Goal: Navigation & Orientation: Find specific page/section

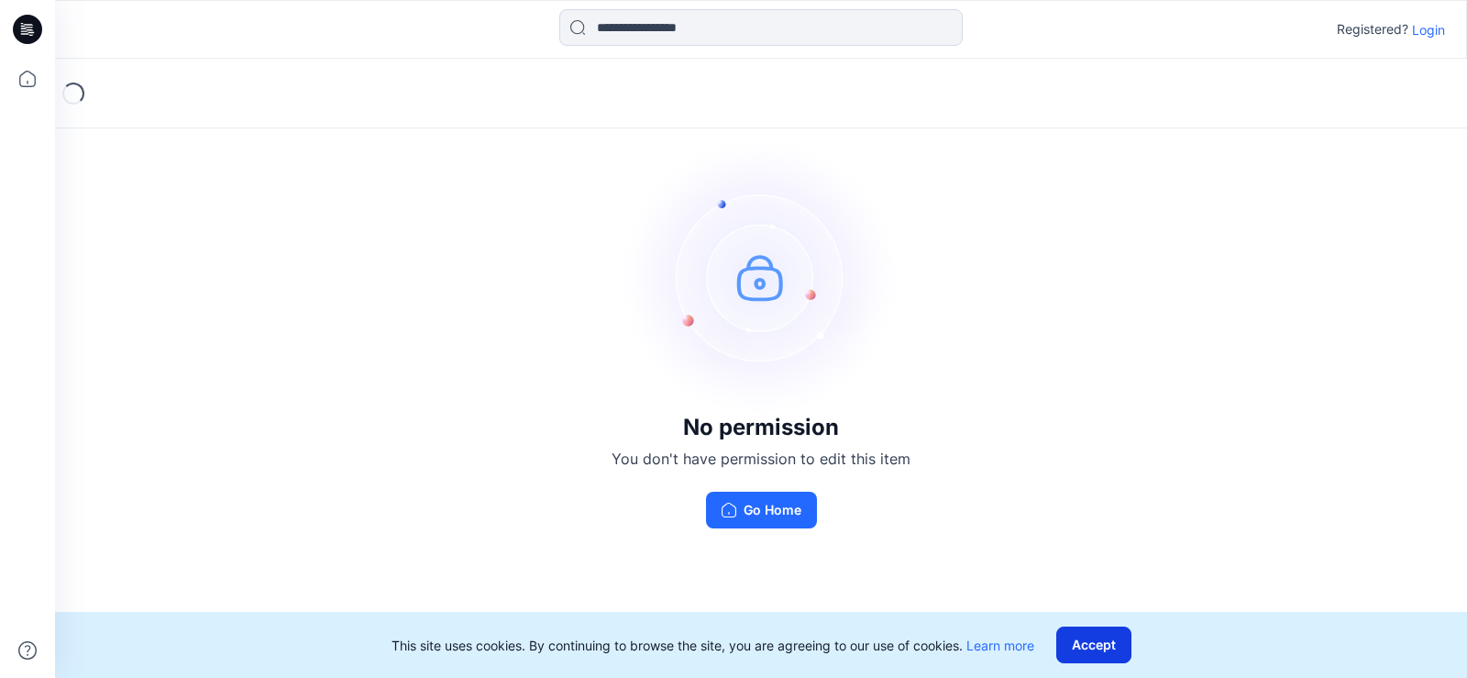
click at [1082, 646] on button "Accept" at bounding box center [1093, 644] width 75 height 37
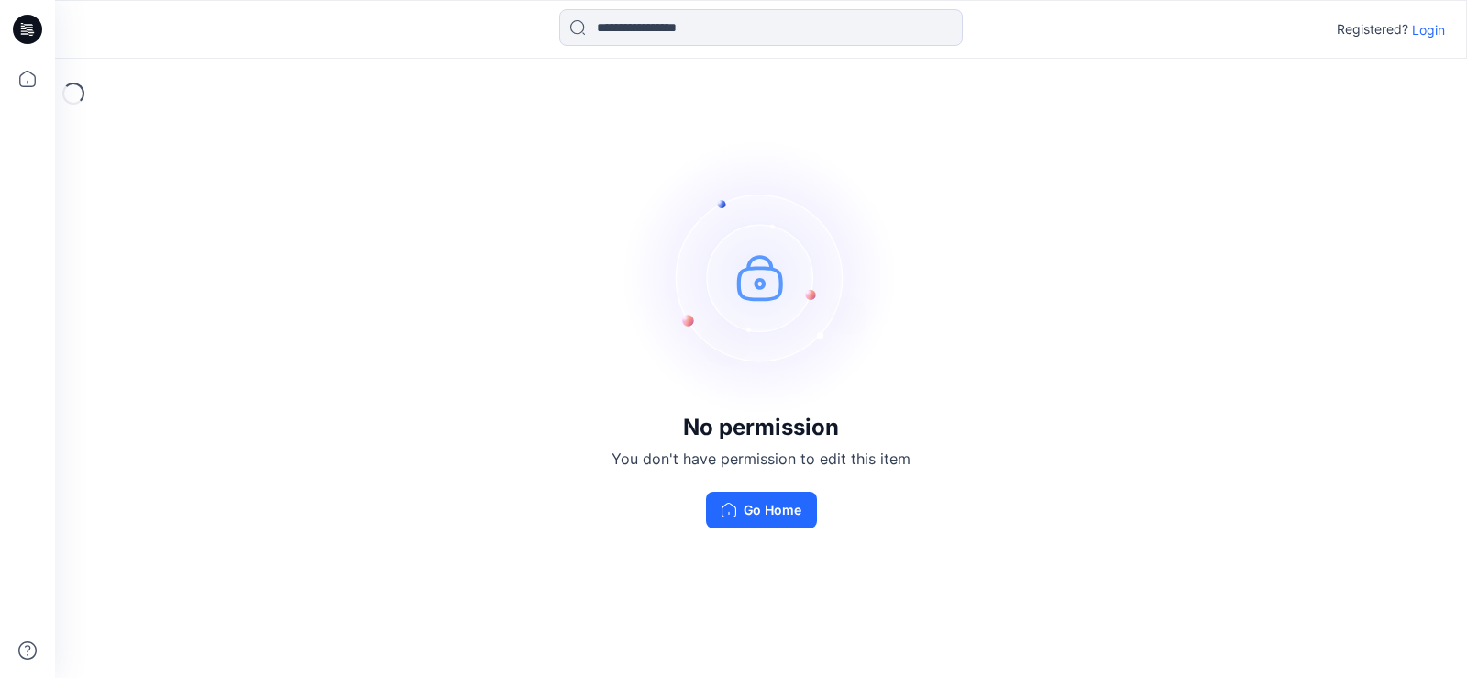
click at [1430, 28] on p "Login" at bounding box center [1428, 29] width 33 height 19
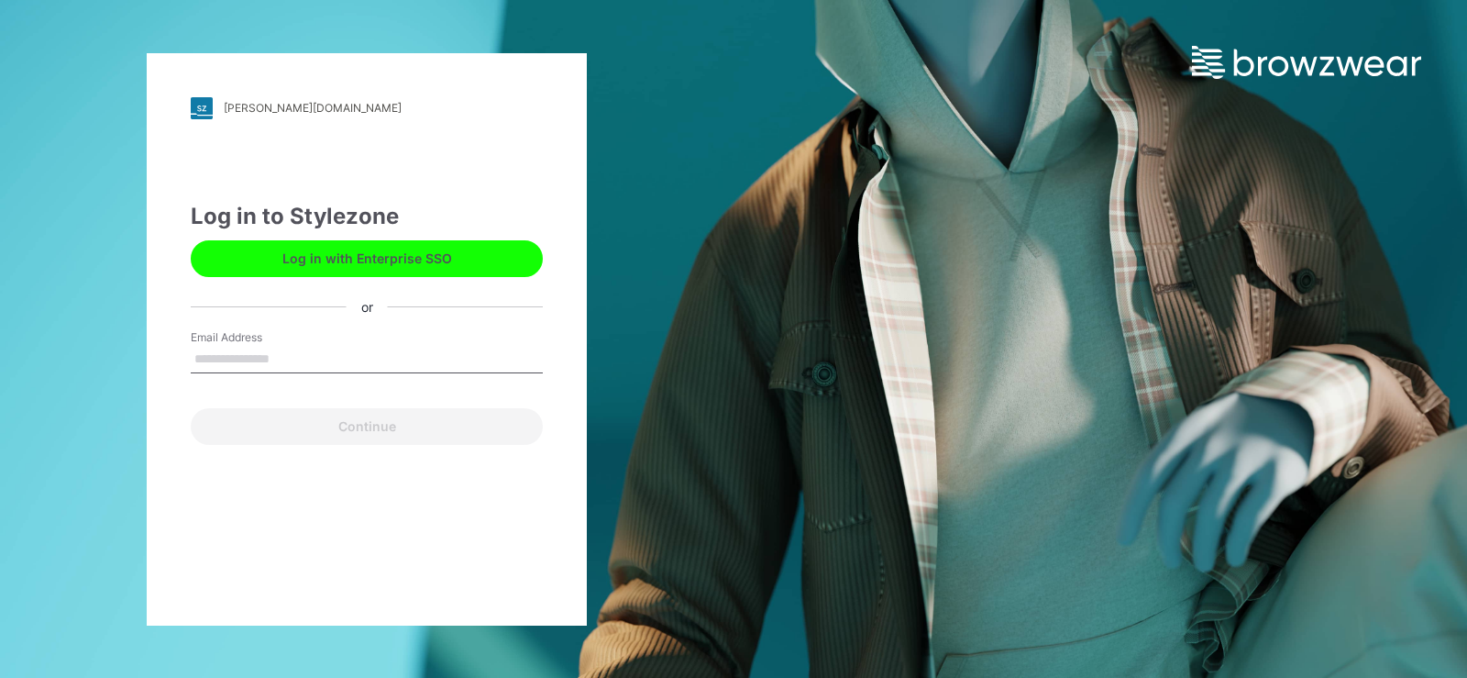
type input "**********"
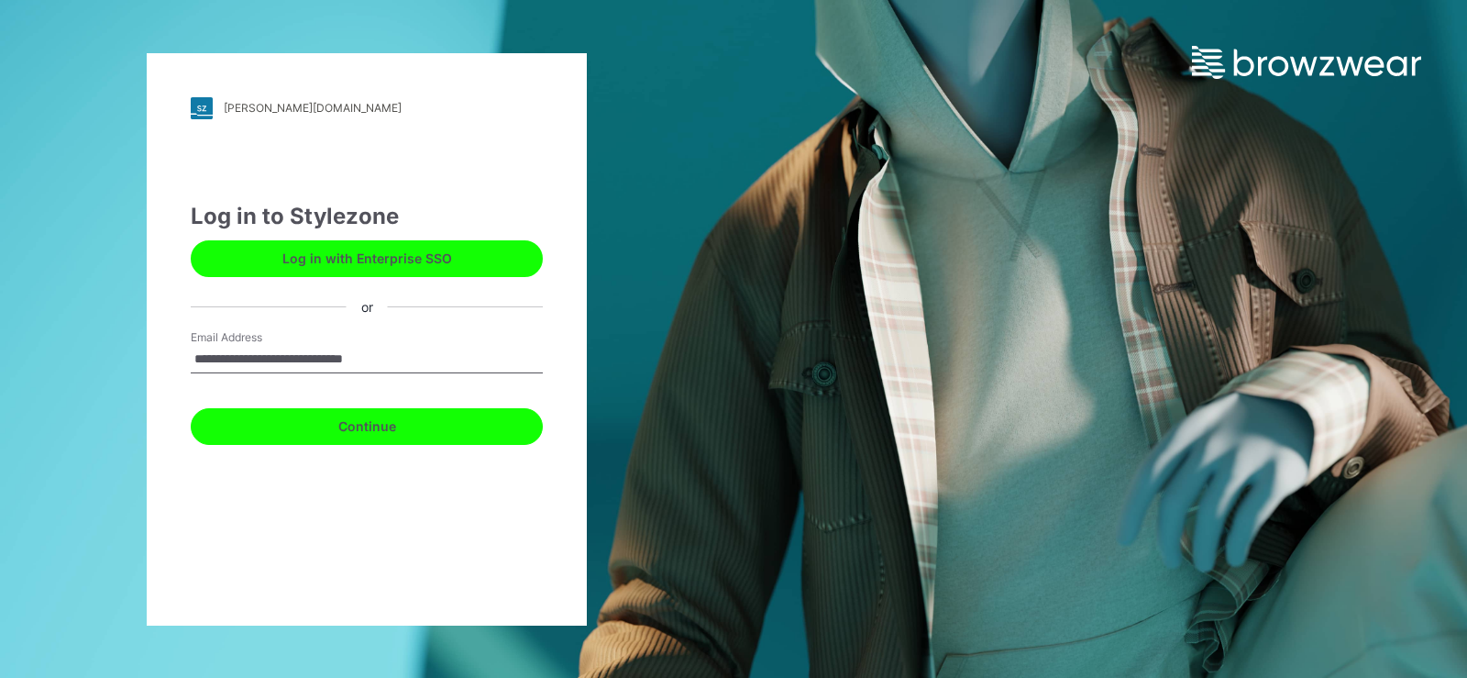
click at [451, 436] on button "Continue" at bounding box center [367, 426] width 352 height 37
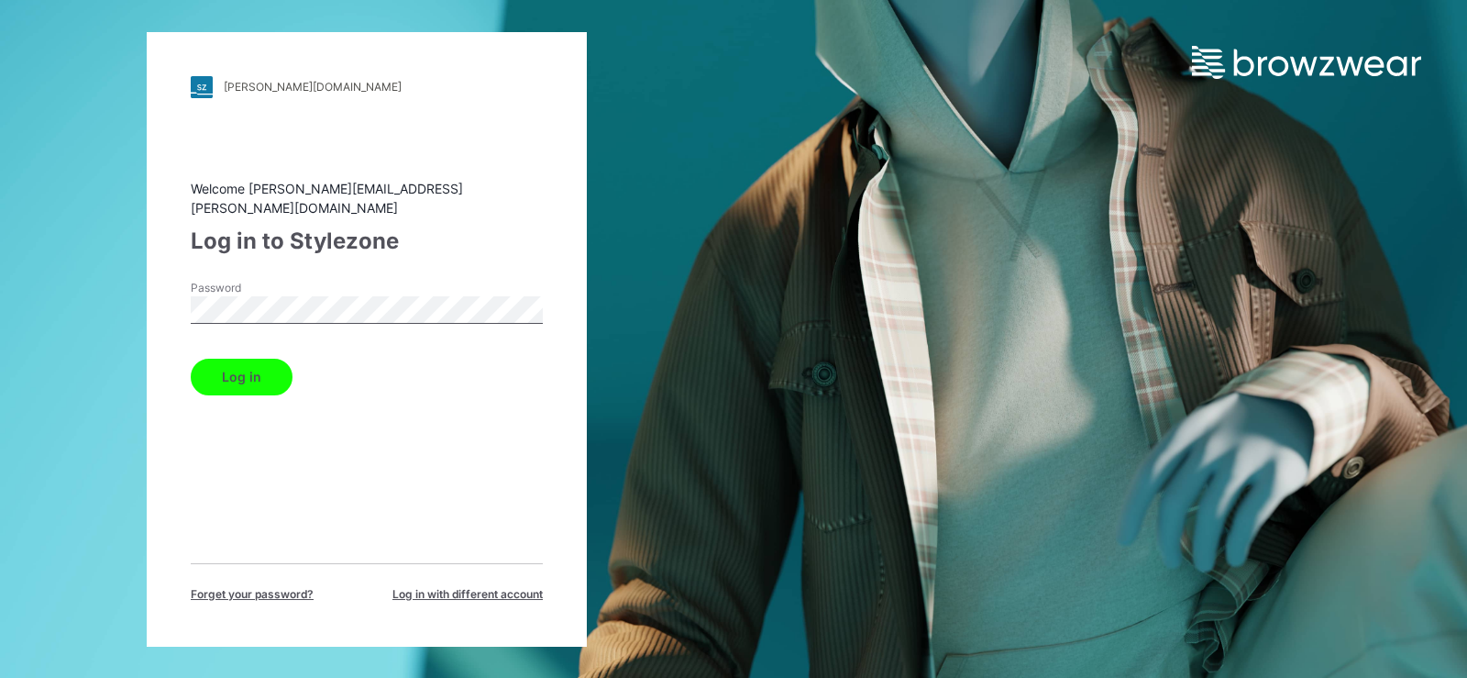
click at [267, 373] on button "Log in" at bounding box center [242, 377] width 102 height 37
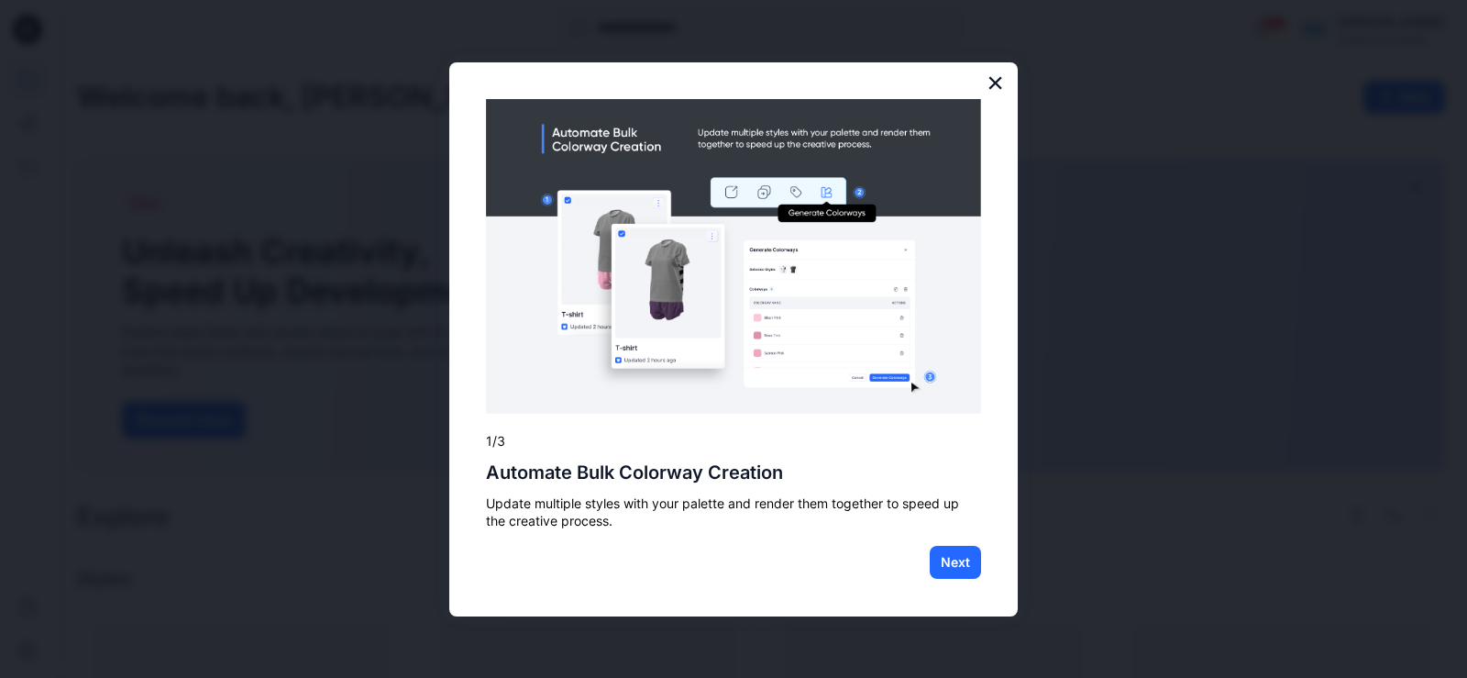
click at [991, 86] on button "×" at bounding box center [995, 82] width 17 height 29
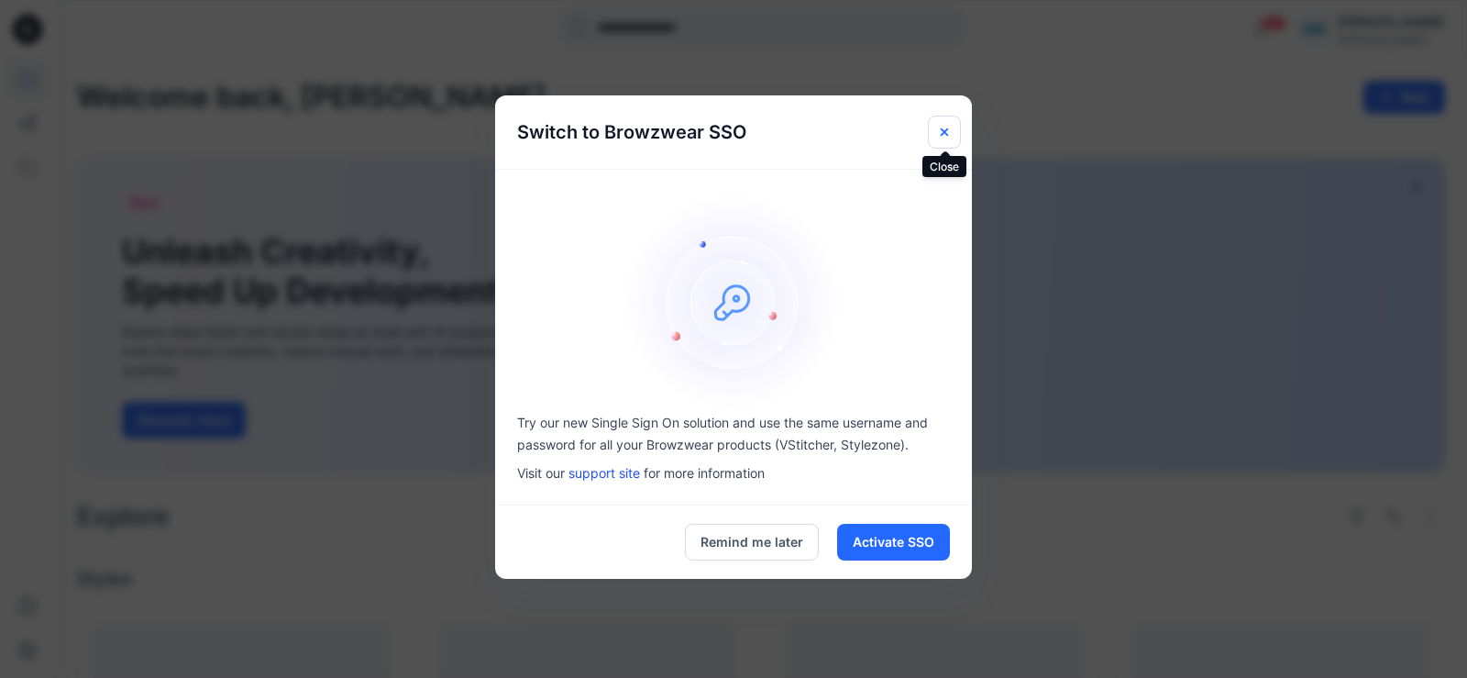
click at [943, 133] on icon "Close" at bounding box center [944, 131] width 7 height 7
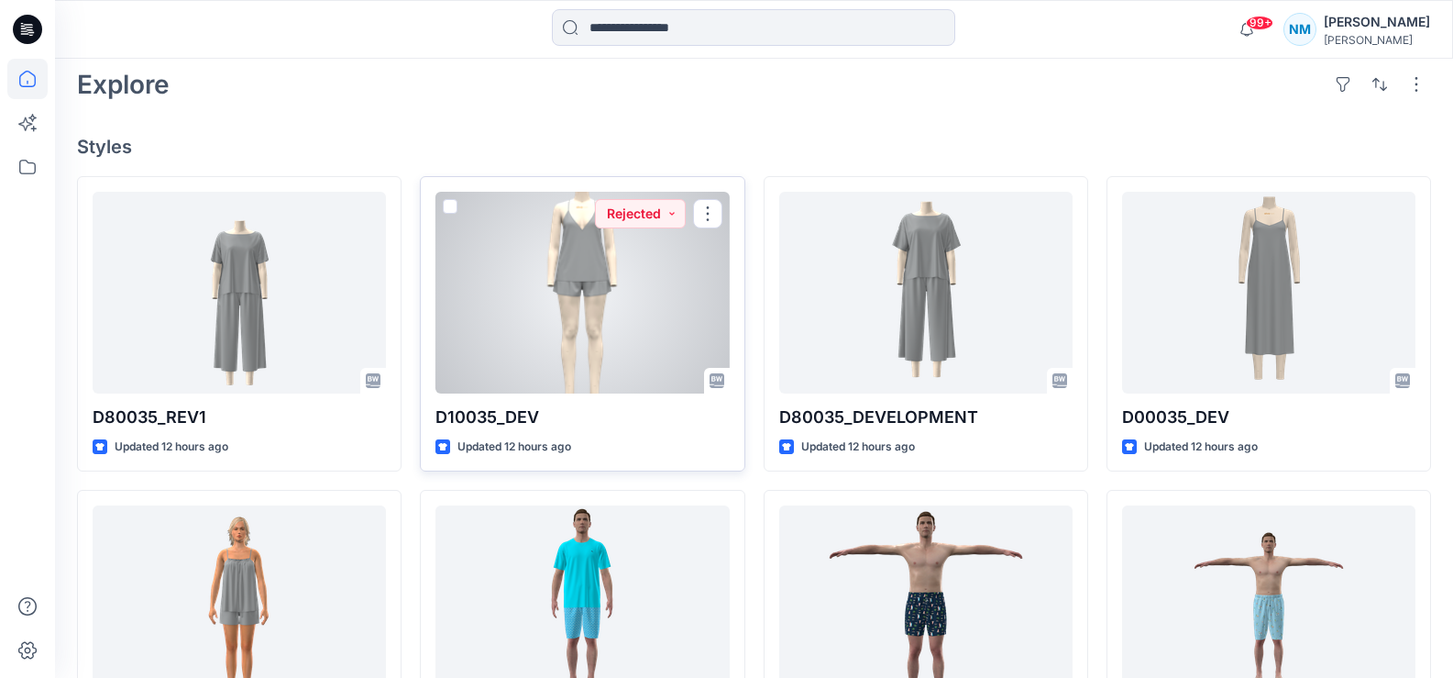
scroll to position [458, 0]
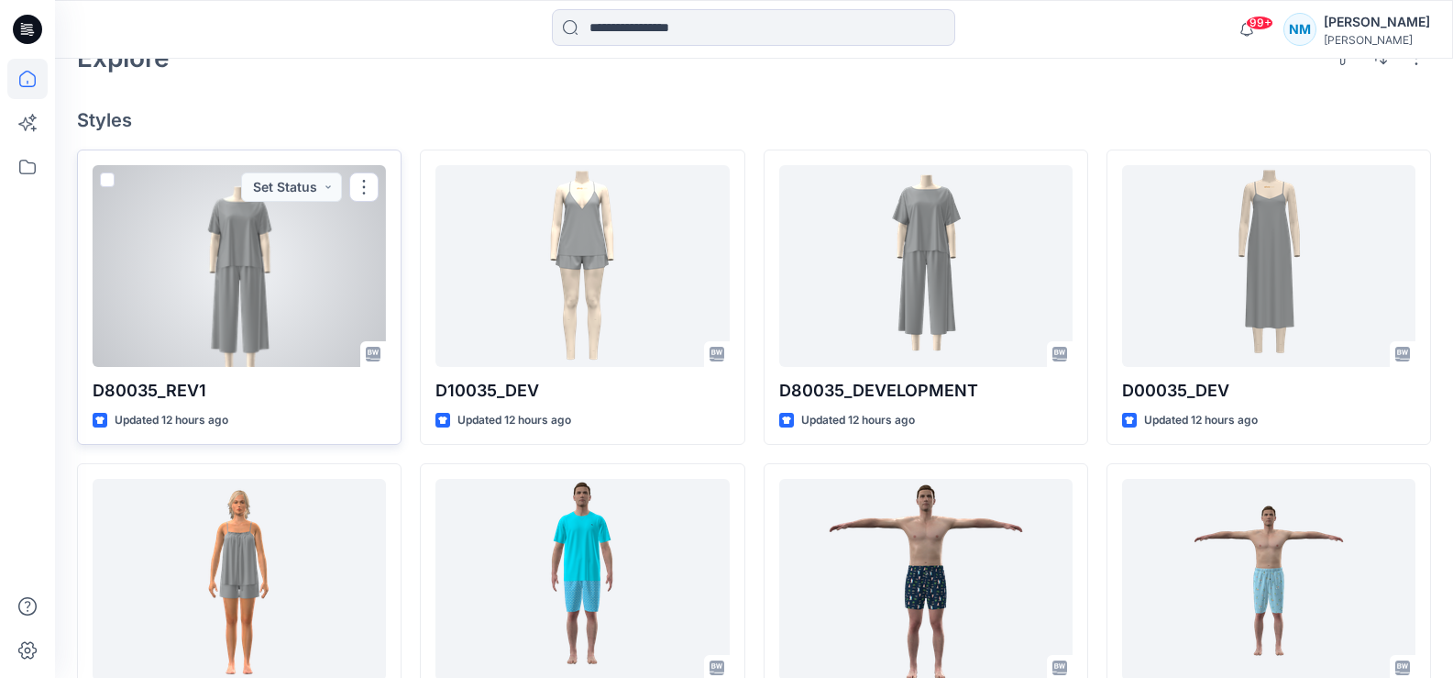
click at [249, 278] on div at bounding box center [239, 266] width 293 height 202
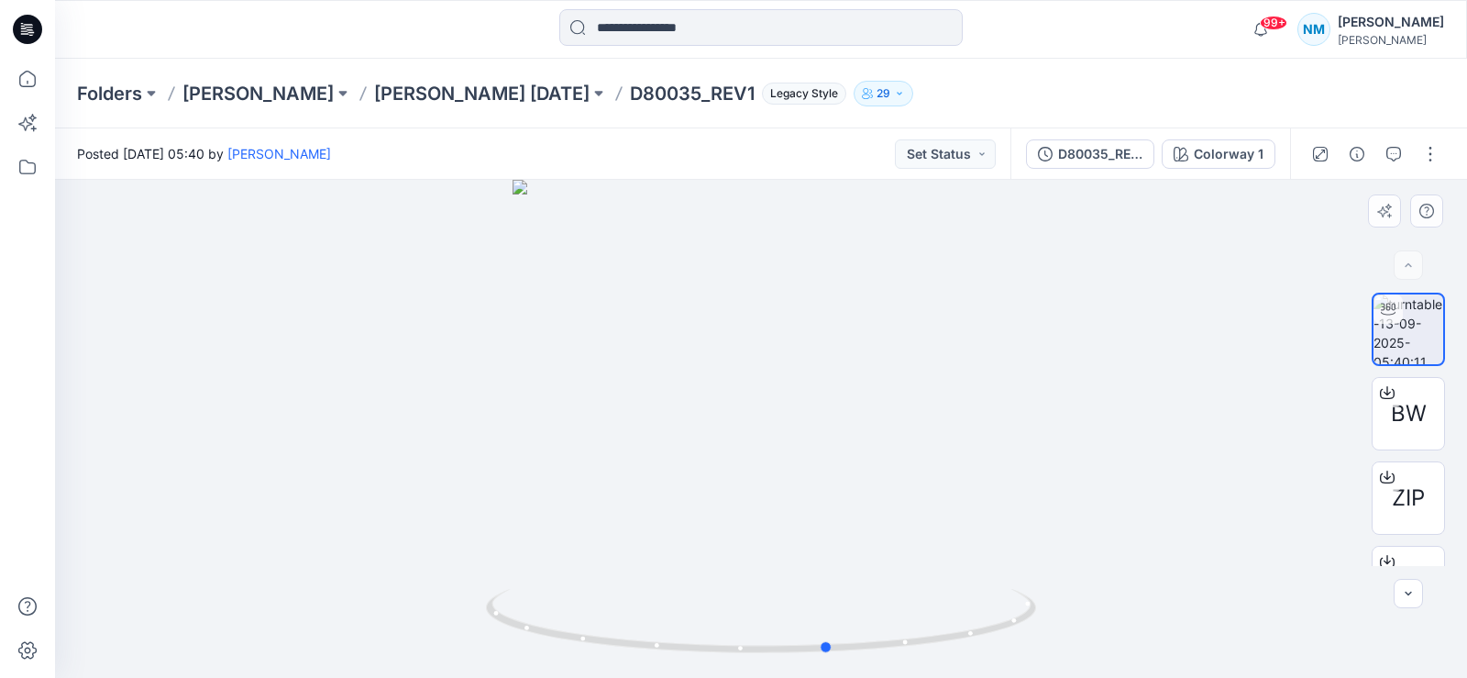
drag, startPoint x: 761, startPoint y: 654, endPoint x: 768, endPoint y: 569, distance: 85.6
click at [830, 635] on icon at bounding box center [763, 623] width 555 height 69
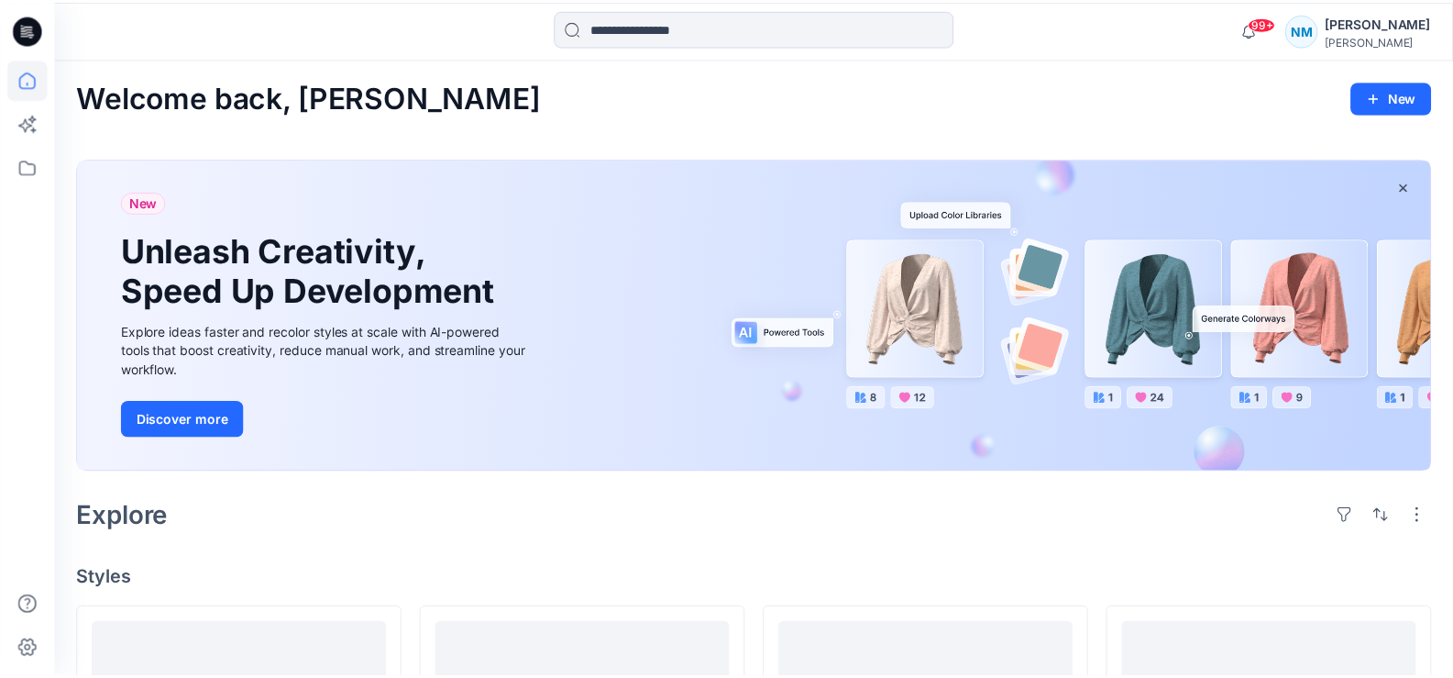
scroll to position [458, 0]
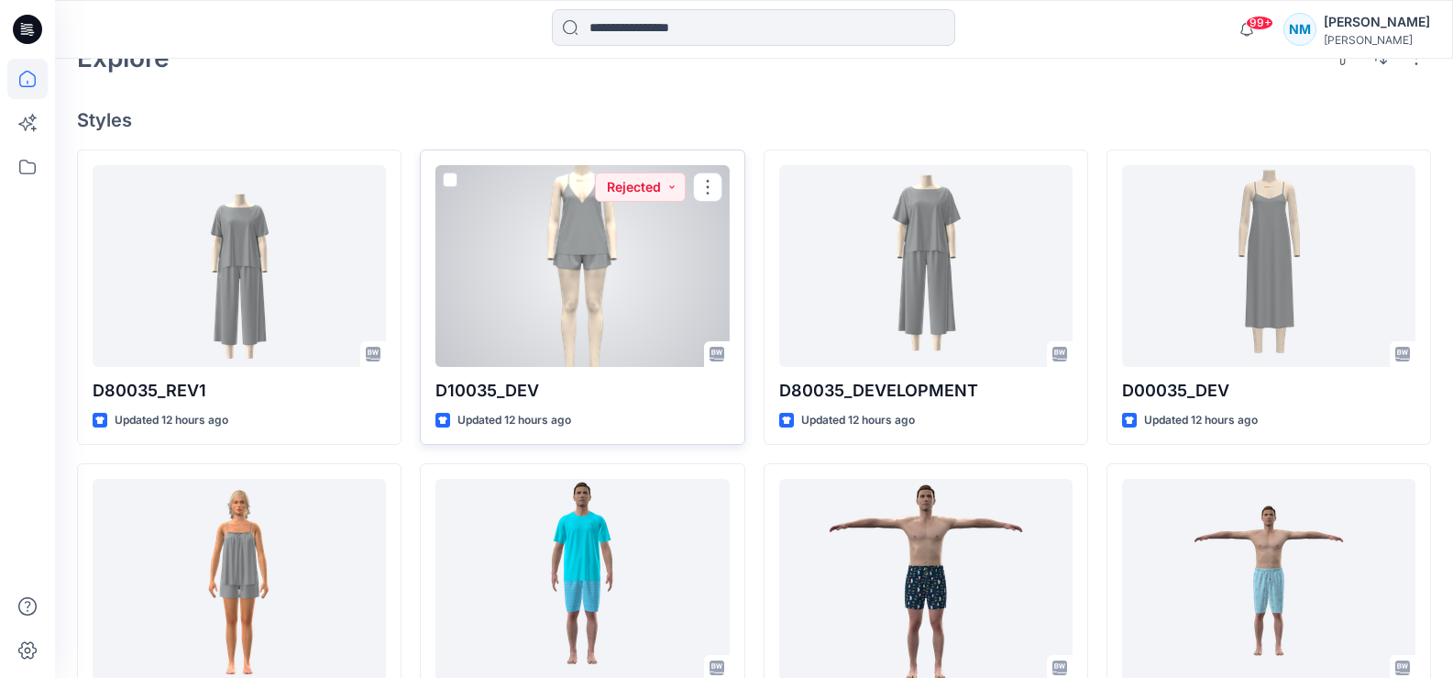
click at [583, 261] on div at bounding box center [582, 266] width 293 height 202
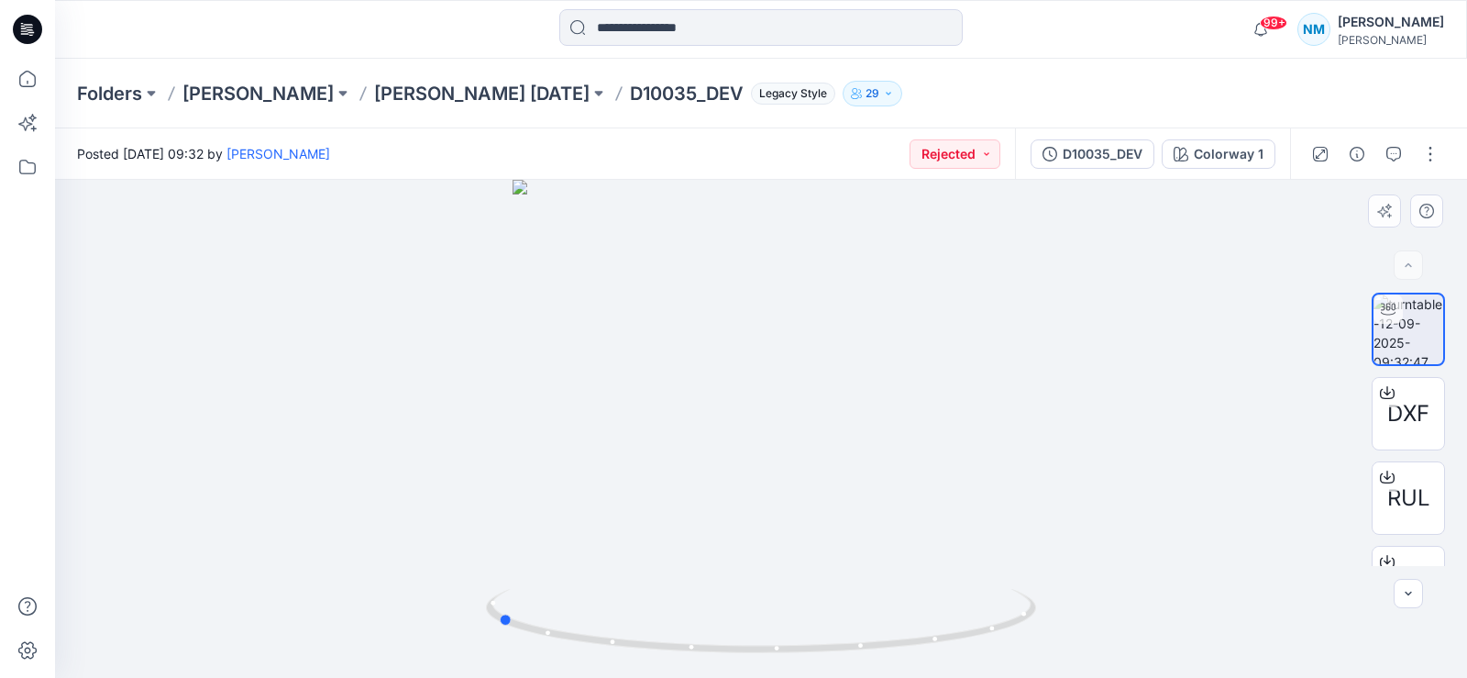
drag, startPoint x: 765, startPoint y: 653, endPoint x: 1051, endPoint y: 615, distance: 288.5
click at [1051, 615] on div at bounding box center [761, 429] width 1412 height 498
drag, startPoint x: 508, startPoint y: 621, endPoint x: 745, endPoint y: 640, distance: 237.4
click at [745, 640] on icon at bounding box center [763, 623] width 555 height 69
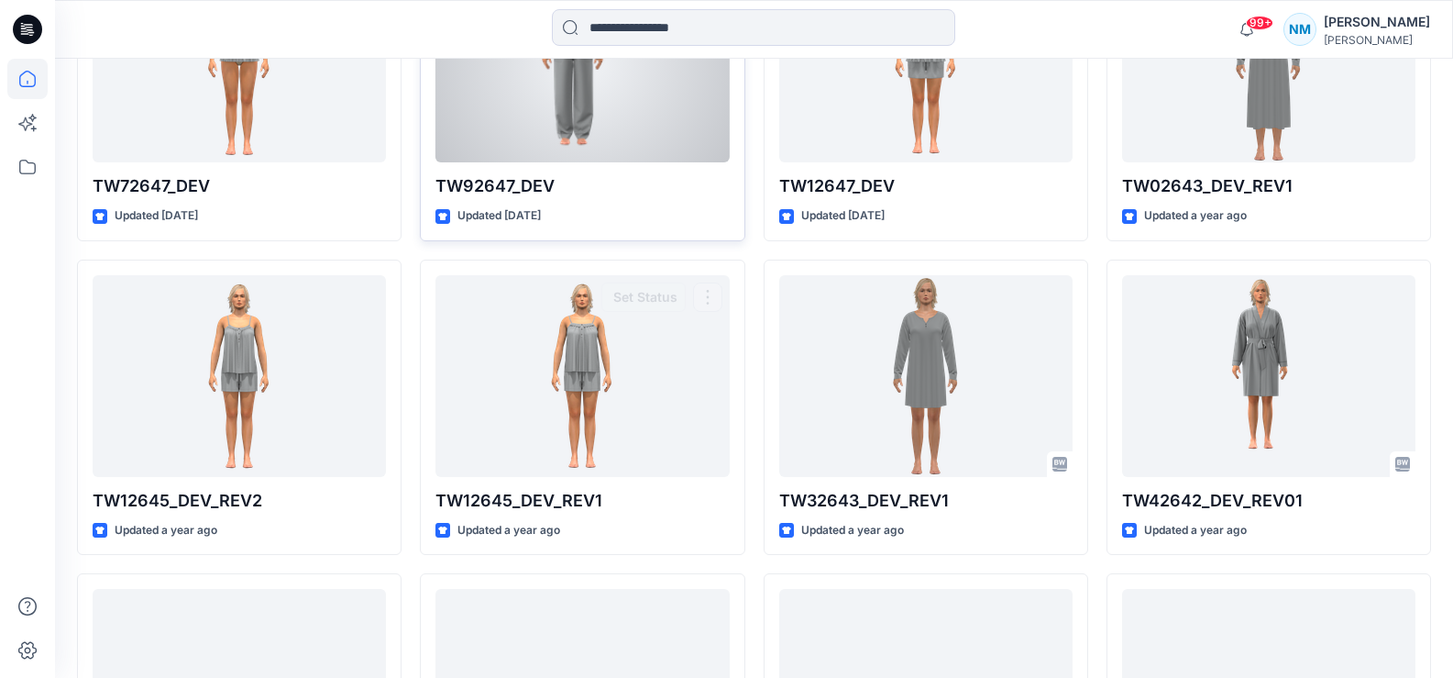
scroll to position [2826, 0]
